Goal: Obtain resource: Obtain resource

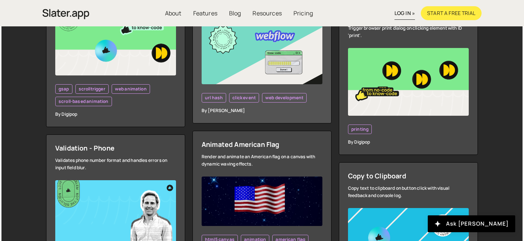
scroll to position [1265, 0]
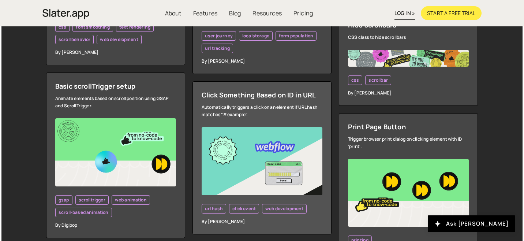
click at [255, 151] on img at bounding box center [262, 161] width 121 height 68
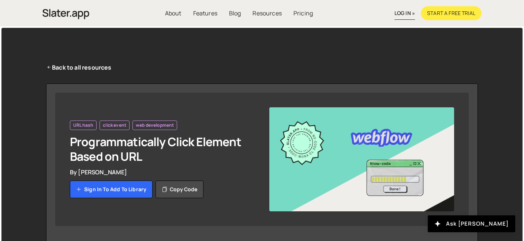
click at [110, 128] on div "click event" at bounding box center [115, 125] width 30 height 10
click at [345, 181] on img at bounding box center [361, 159] width 185 height 104
click at [177, 191] on button "Copy code" at bounding box center [180, 190] width 48 height 18
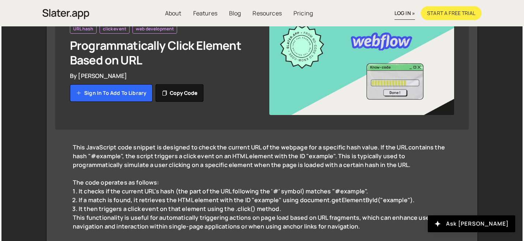
scroll to position [44, 0]
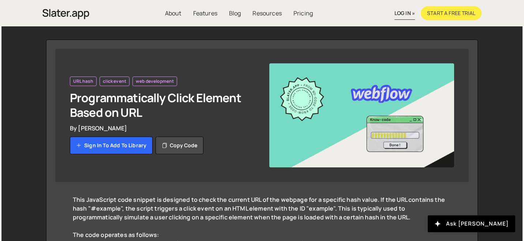
click at [127, 103] on h1 "Programmatically Click Element Based on URL" at bounding box center [162, 104] width 185 height 29
click at [83, 81] on span "URL hash" at bounding box center [83, 81] width 20 height 6
click at [118, 81] on span "click event" at bounding box center [114, 81] width 23 height 6
